Goal: Transaction & Acquisition: Book appointment/travel/reservation

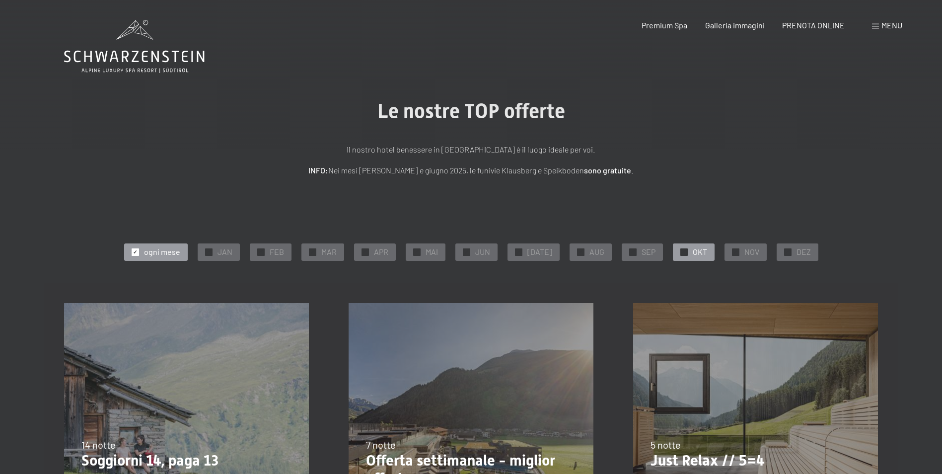
click at [693, 252] on span "OKT" at bounding box center [700, 251] width 14 height 11
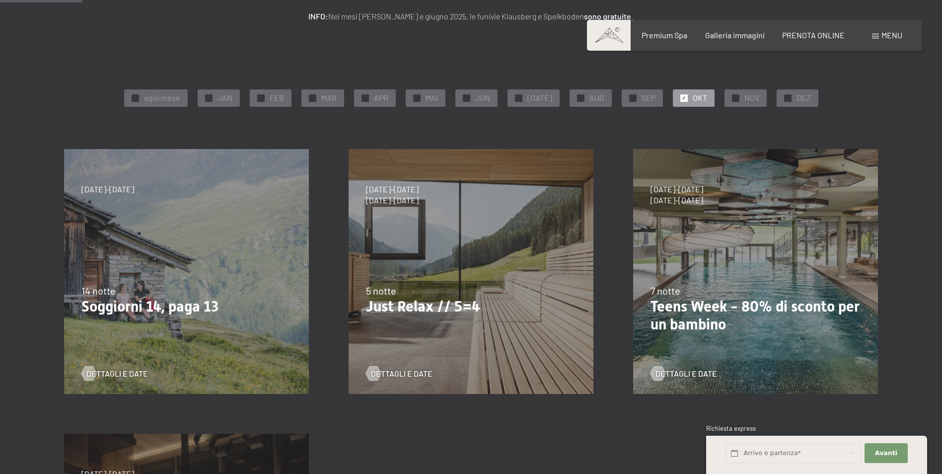
scroll to position [99, 0]
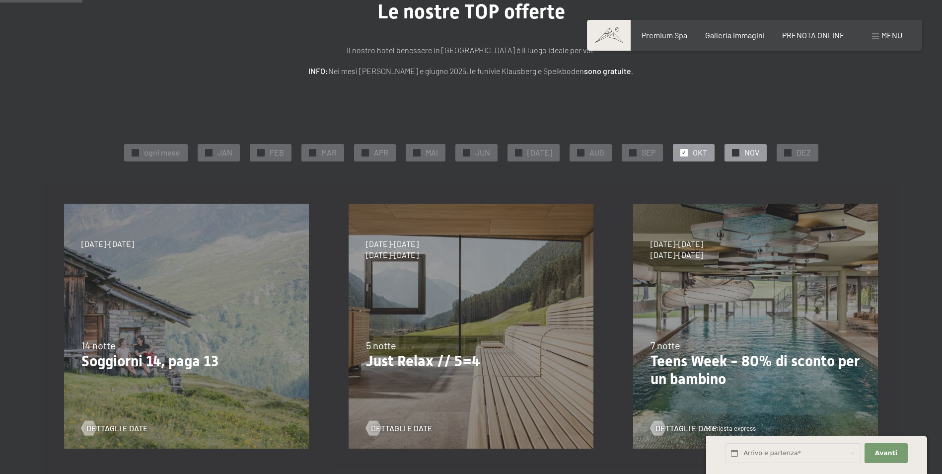
click at [745, 148] on span "NOV" at bounding box center [752, 152] width 15 height 11
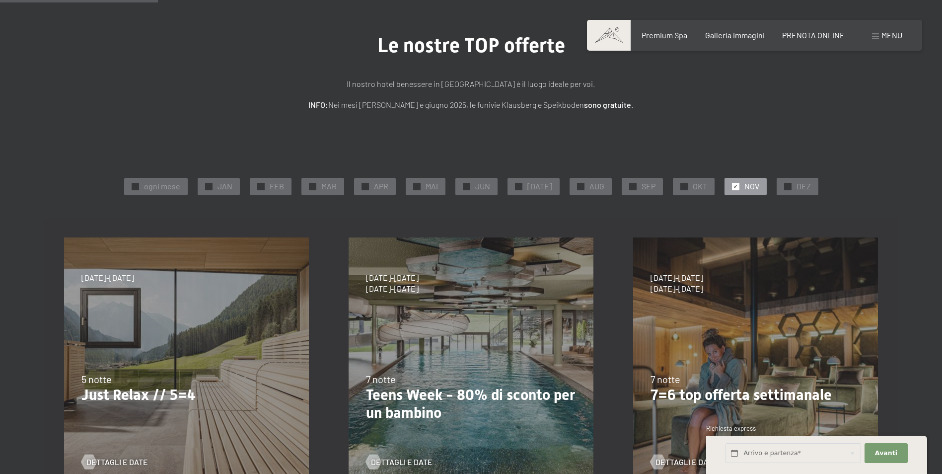
scroll to position [0, 0]
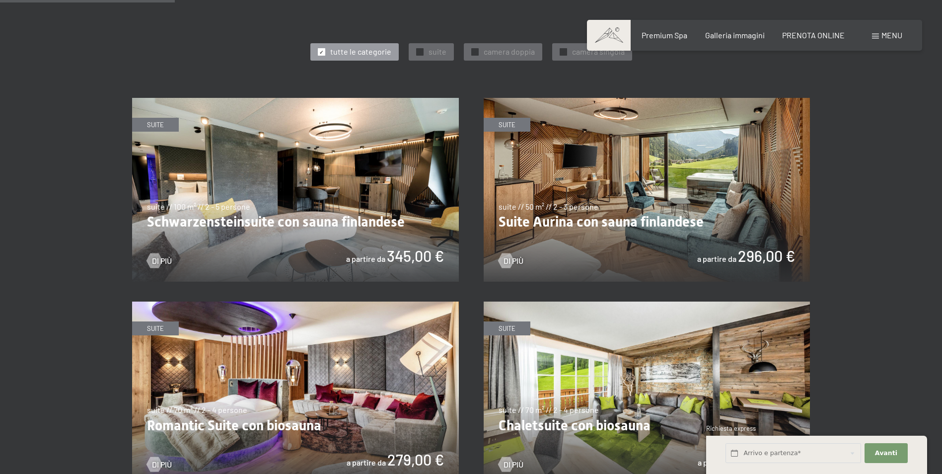
scroll to position [596, 0]
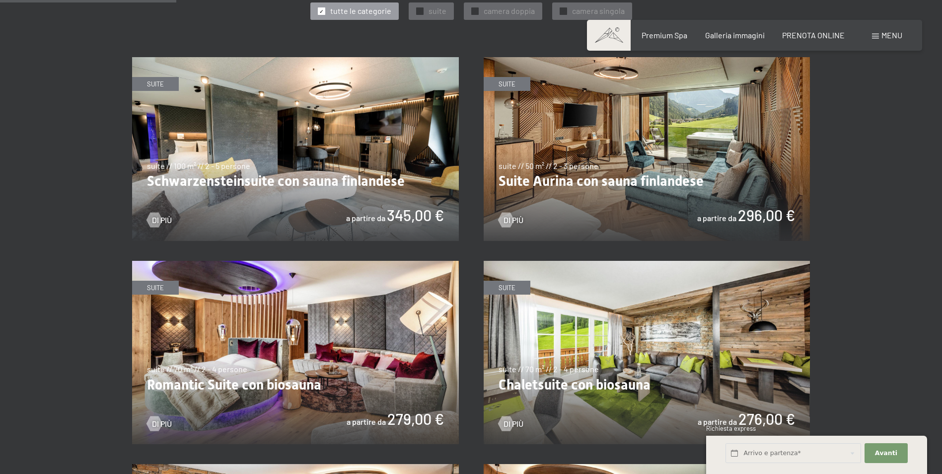
click at [313, 193] on img at bounding box center [295, 149] width 327 height 184
click at [298, 362] on img at bounding box center [295, 353] width 327 height 184
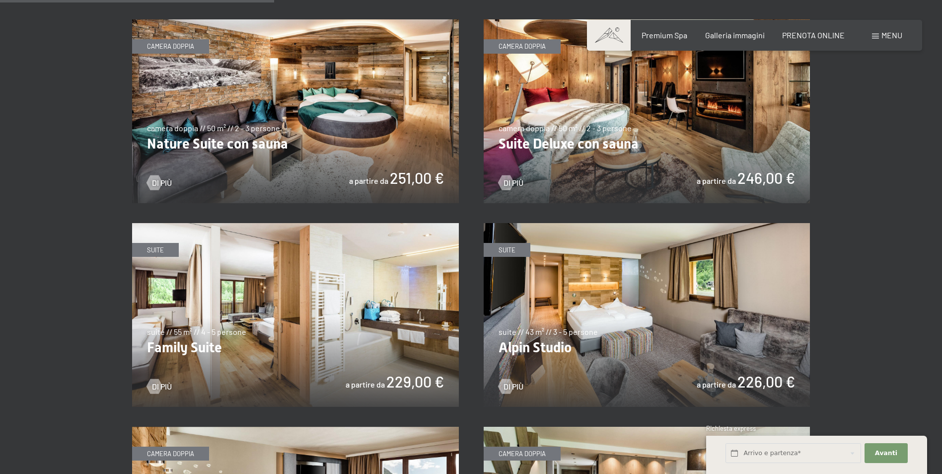
scroll to position [1043, 0]
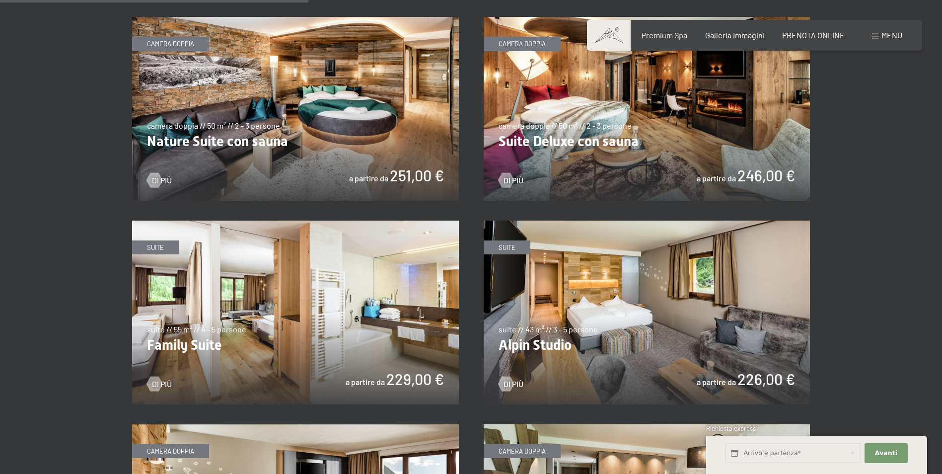
click at [296, 355] on img at bounding box center [295, 313] width 327 height 184
click at [666, 332] on img at bounding box center [647, 313] width 327 height 184
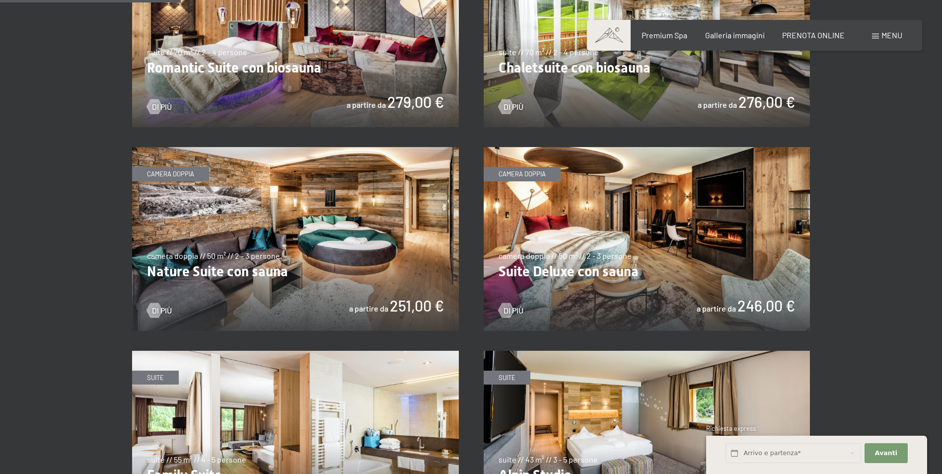
scroll to position [497, 0]
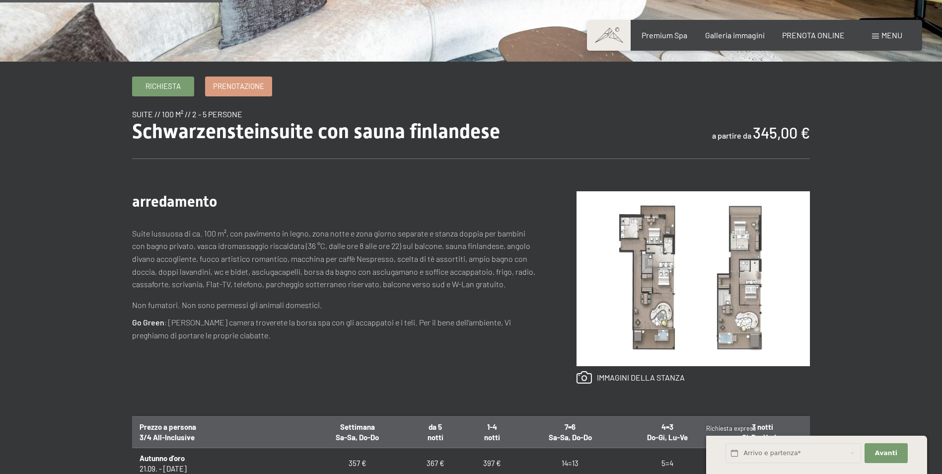
scroll to position [298, 0]
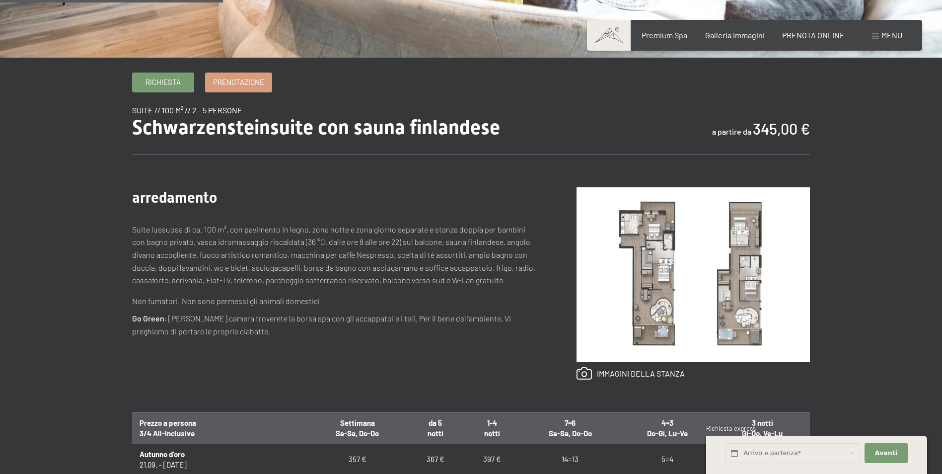
click at [658, 281] on img at bounding box center [693, 274] width 233 height 175
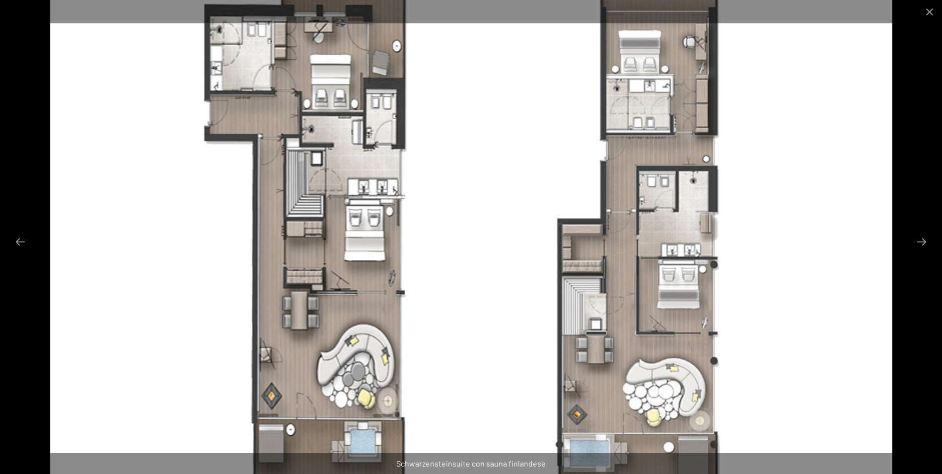
scroll to position [0, 0]
click at [928, 9] on button "Close gallery" at bounding box center [929, 11] width 25 height 23
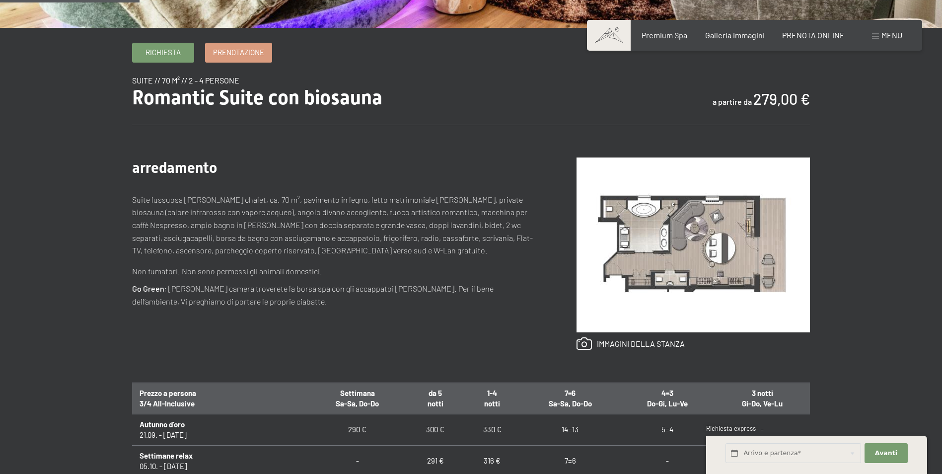
scroll to position [397, 0]
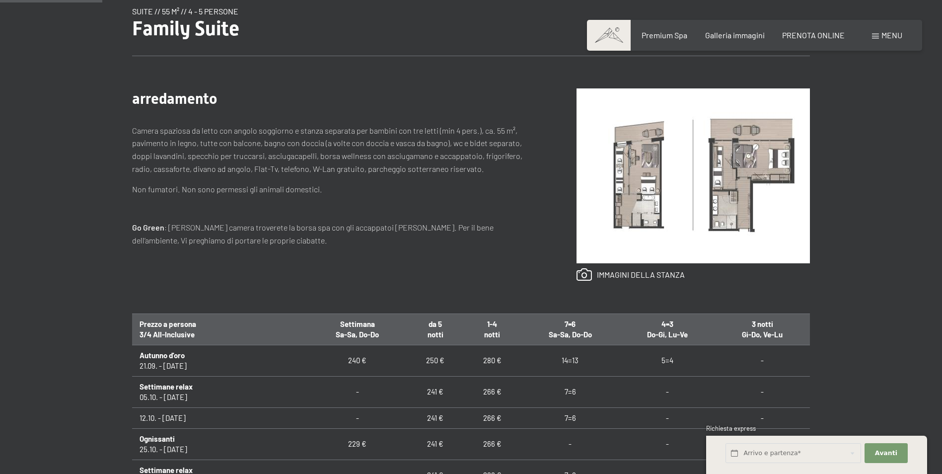
scroll to position [397, 0]
click at [650, 199] on img at bounding box center [693, 175] width 233 height 175
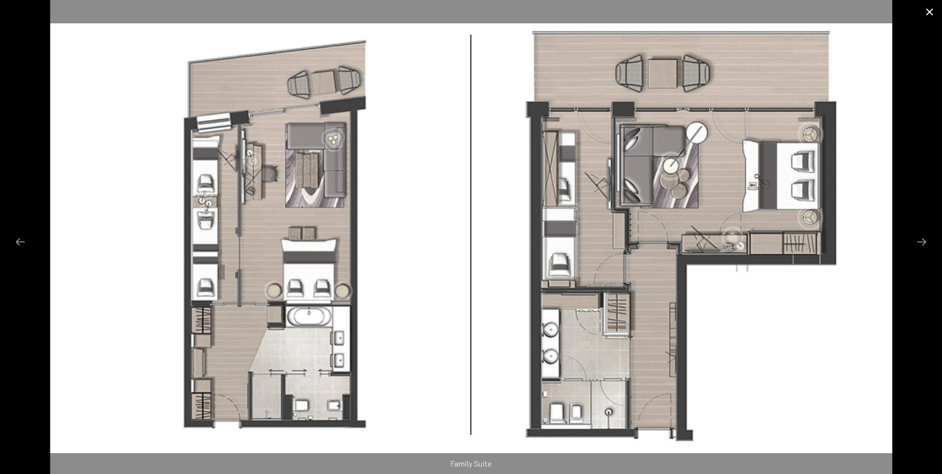
click at [936, 9] on button "Close gallery" at bounding box center [929, 11] width 25 height 23
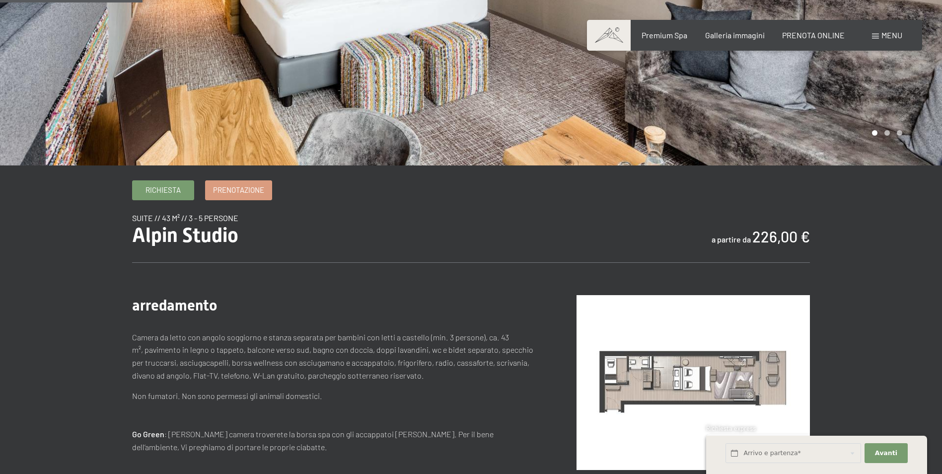
scroll to position [248, 0]
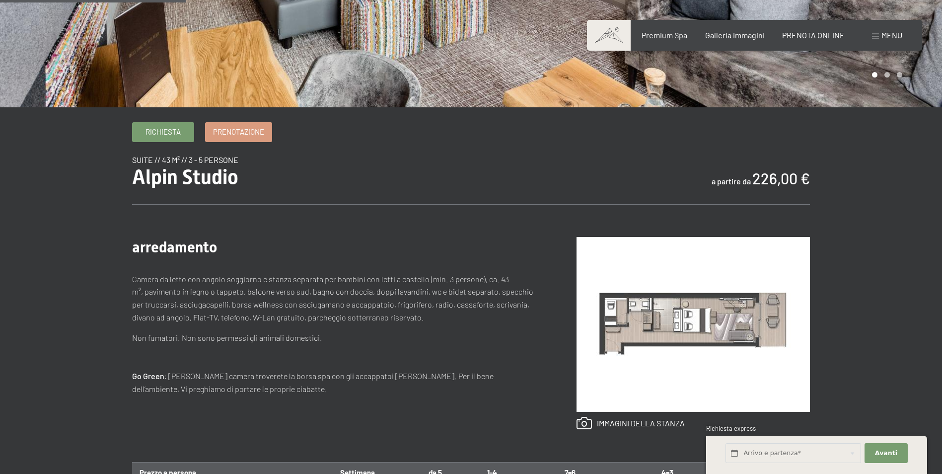
click at [681, 312] on img at bounding box center [693, 324] width 233 height 175
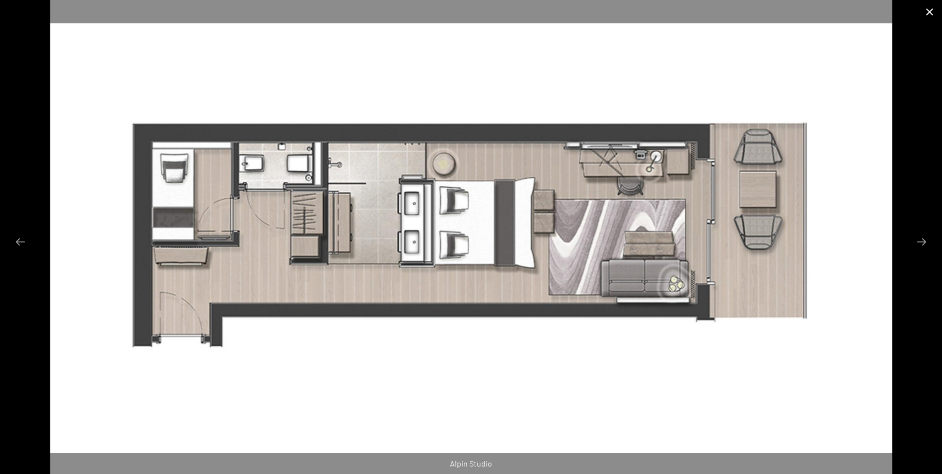
click at [934, 10] on button "Close gallery" at bounding box center [929, 11] width 25 height 23
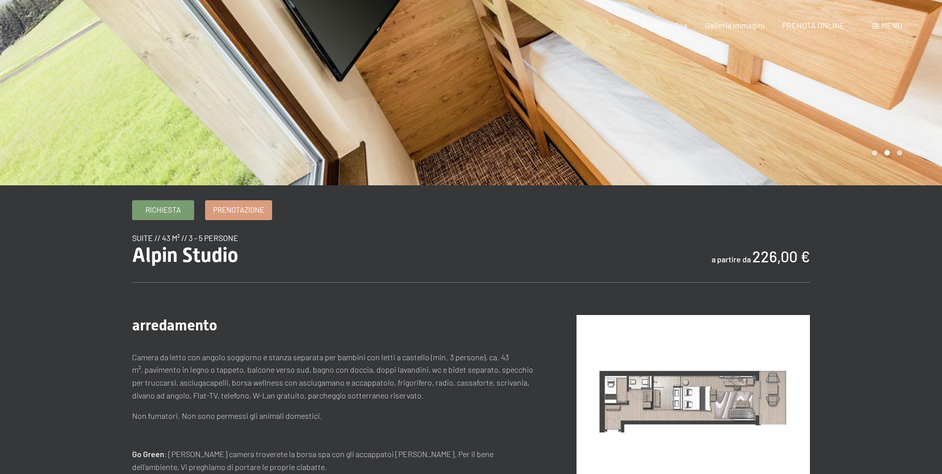
scroll to position [0, 0]
